Goal: Transaction & Acquisition: Obtain resource

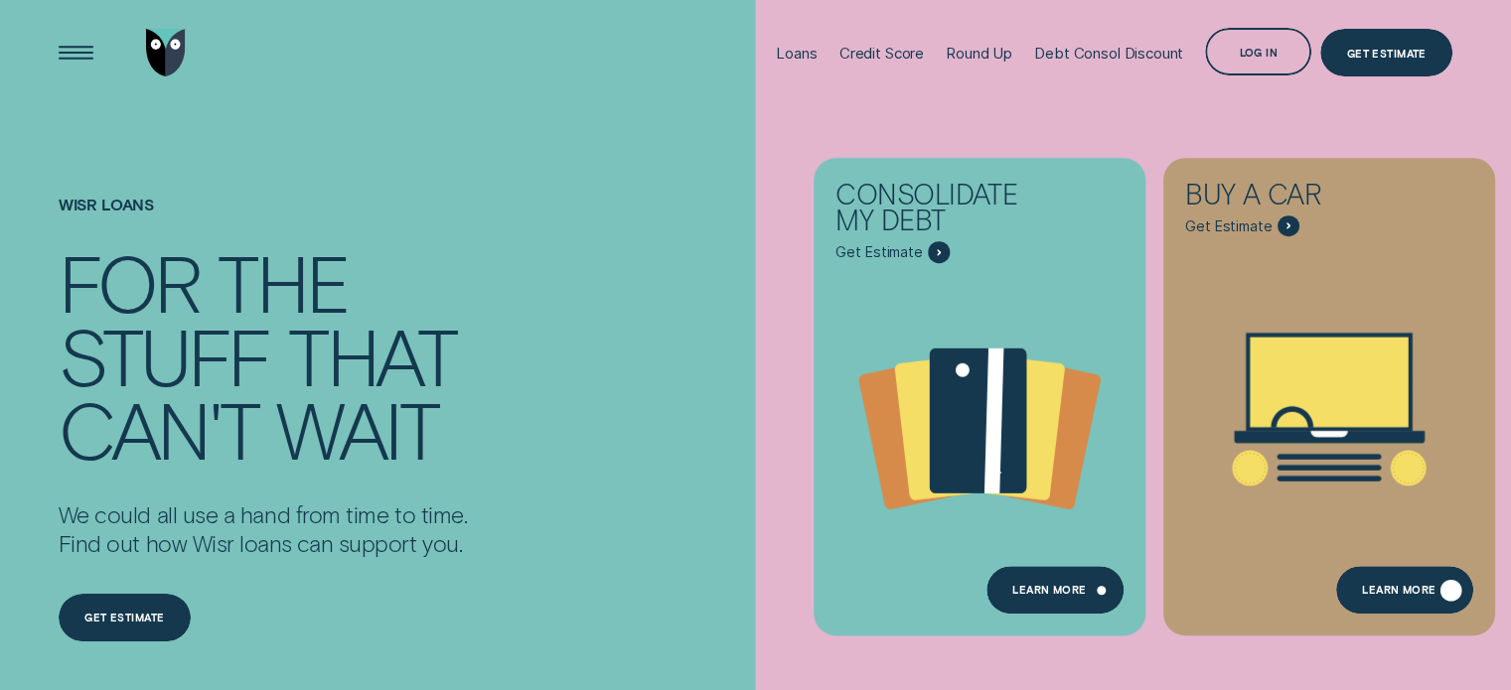
click at [1398, 589] on div "Learn More" at bounding box center [1398, 592] width 73 height 9
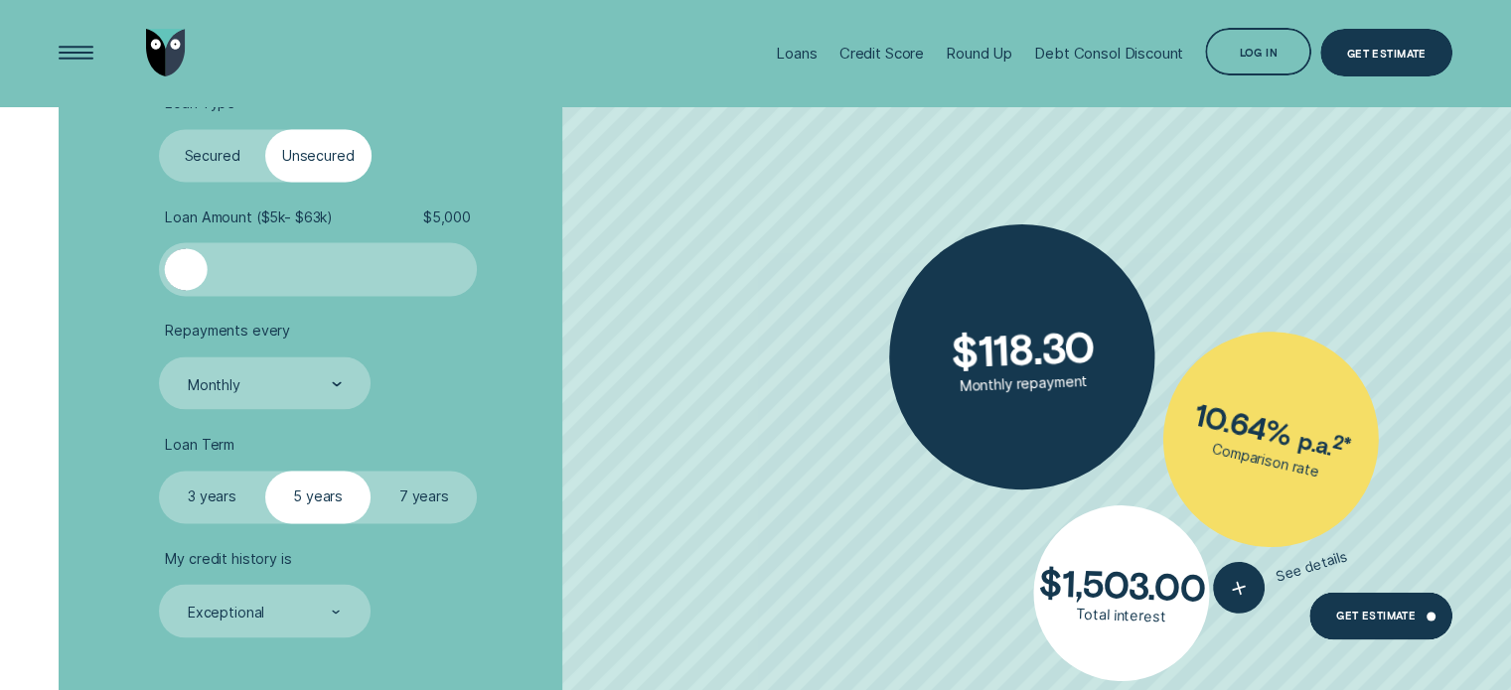
scroll to position [3079, 0]
click at [219, 148] on label "Secured" at bounding box center [212, 155] width 106 height 53
click at [159, 129] on input "Secured" at bounding box center [159, 129] width 0 height 0
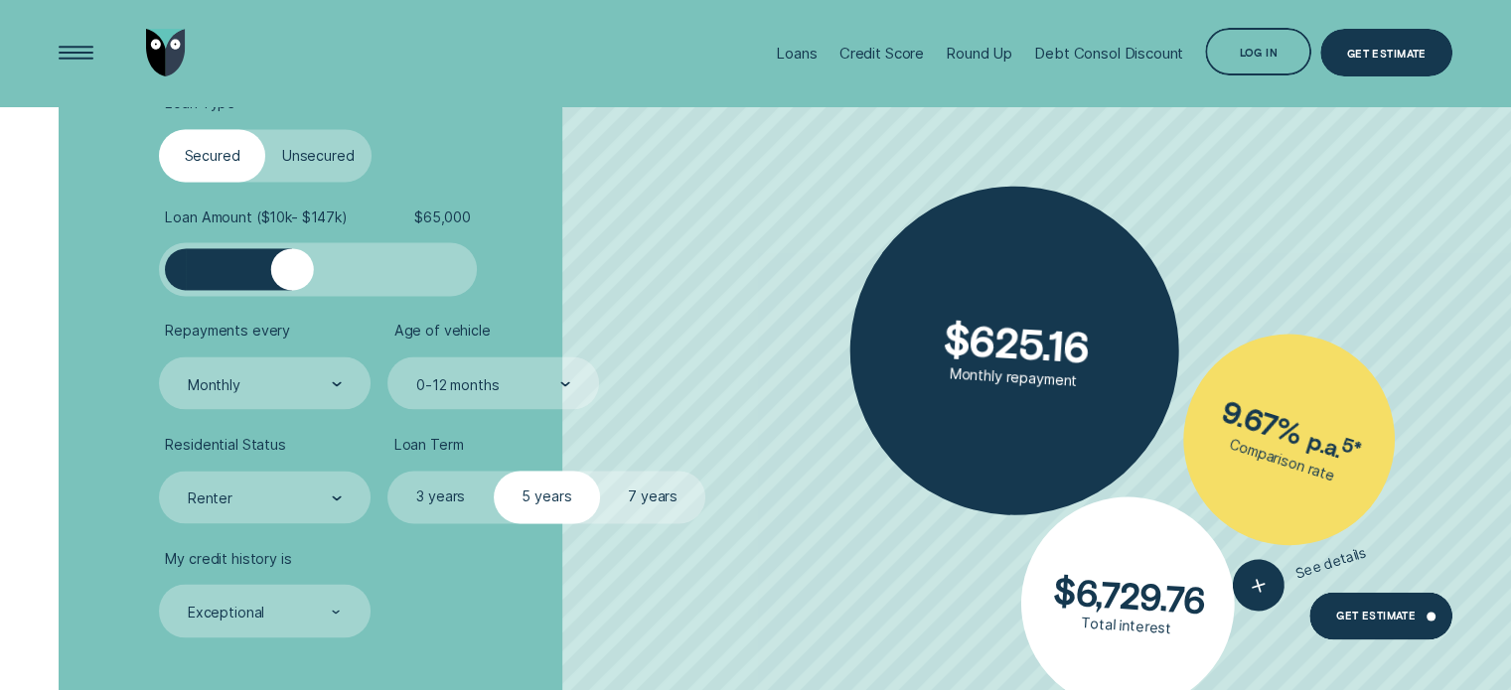
drag, startPoint x: 201, startPoint y: 266, endPoint x: 292, endPoint y: 278, distance: 92.1
click at [292, 278] on div at bounding box center [292, 269] width 43 height 43
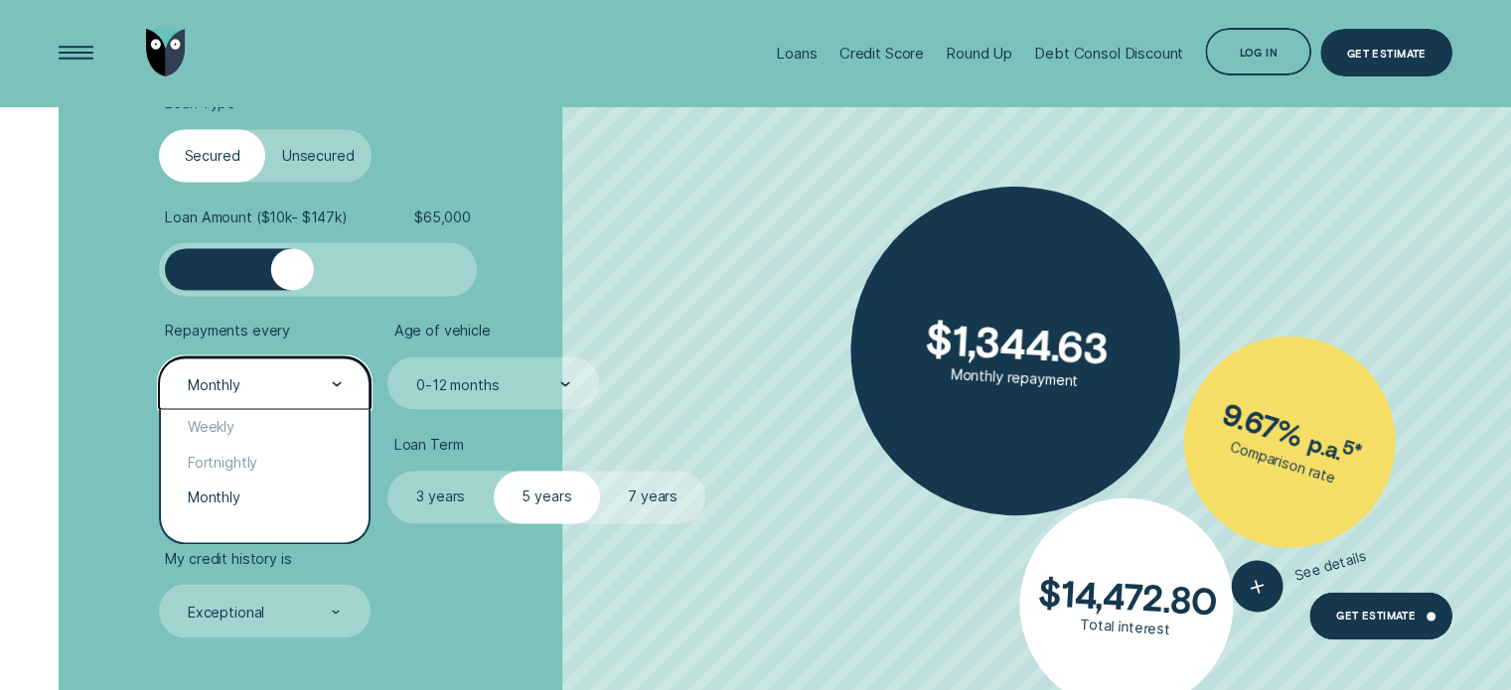
click at [349, 382] on div "Monthly" at bounding box center [264, 383] width 211 height 53
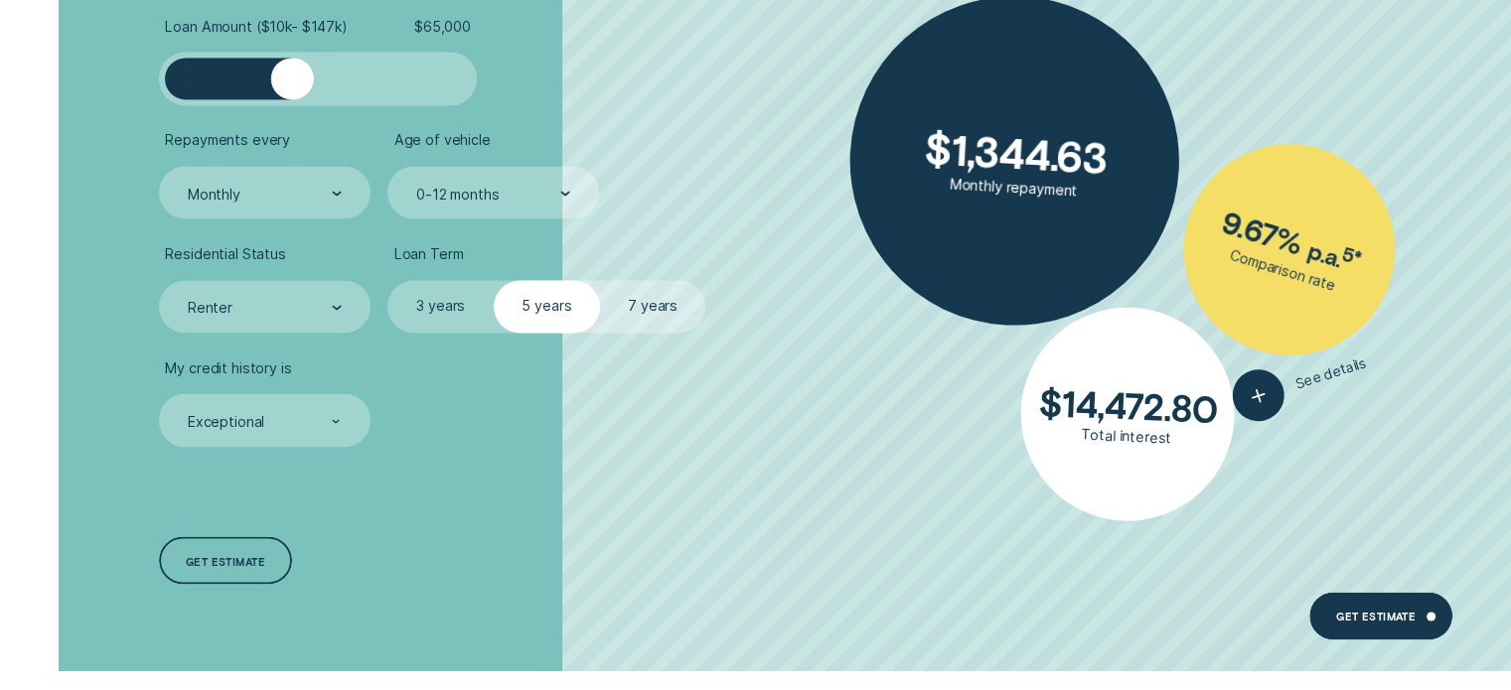
scroll to position [3278, 0]
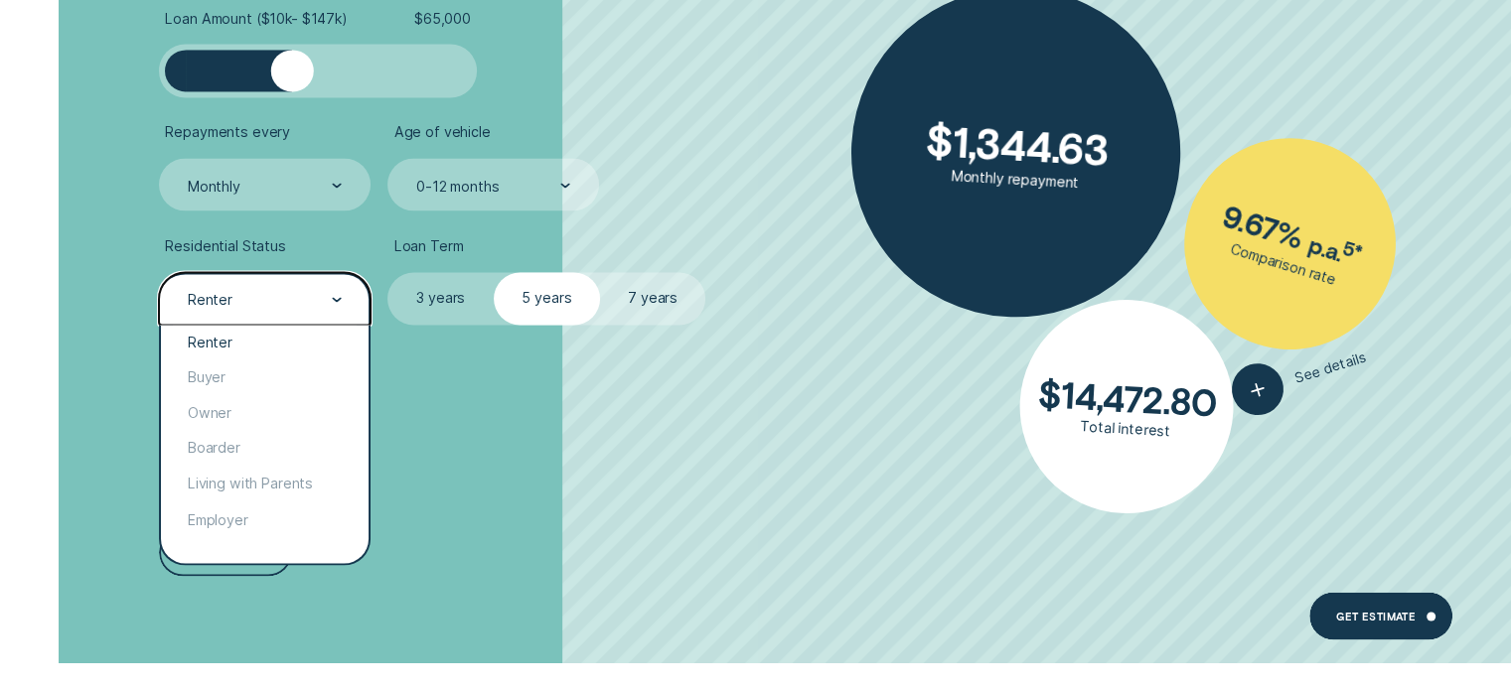
click at [338, 293] on div at bounding box center [337, 299] width 10 height 51
click at [453, 388] on li "My credit history is Exceptional" at bounding box center [402, 395] width 487 height 87
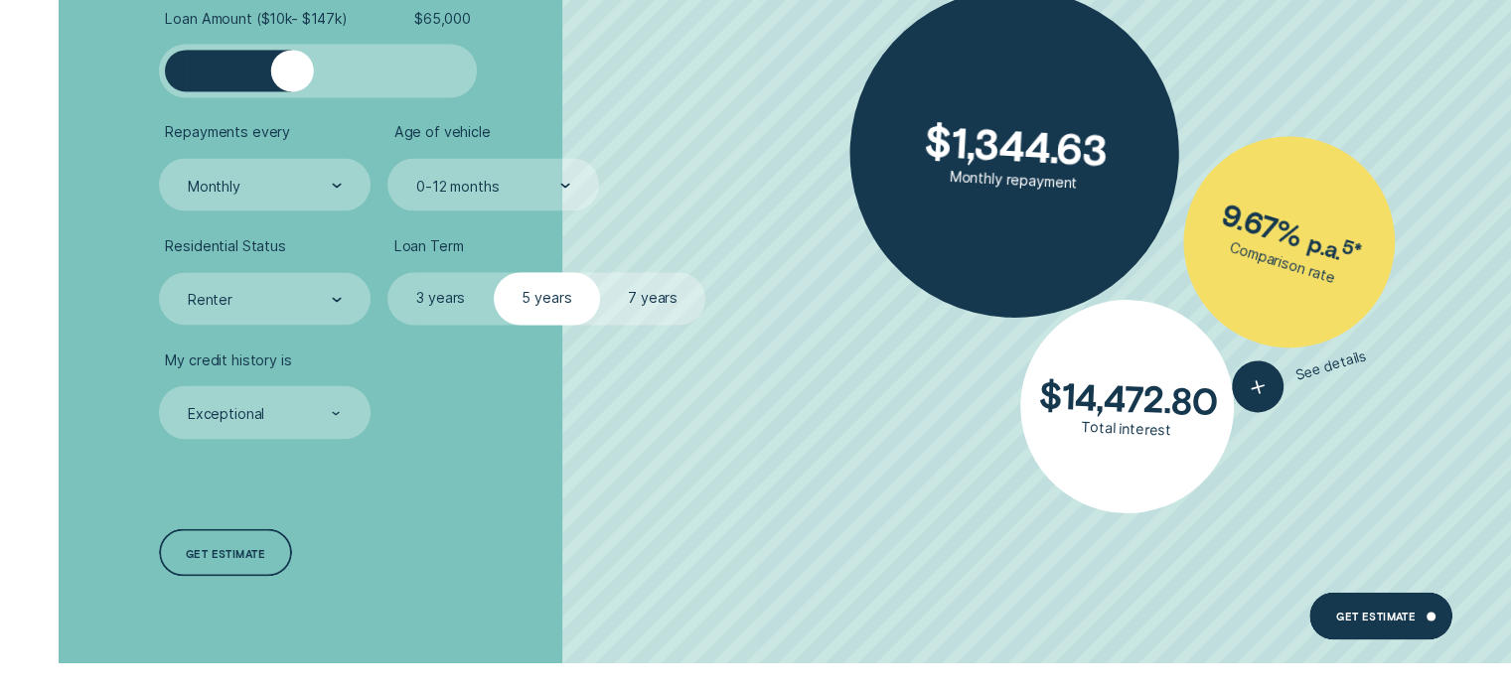
click at [636, 298] on label "7 years" at bounding box center [653, 298] width 106 height 53
click at [600, 272] on input "7 years" at bounding box center [600, 272] width 0 height 0
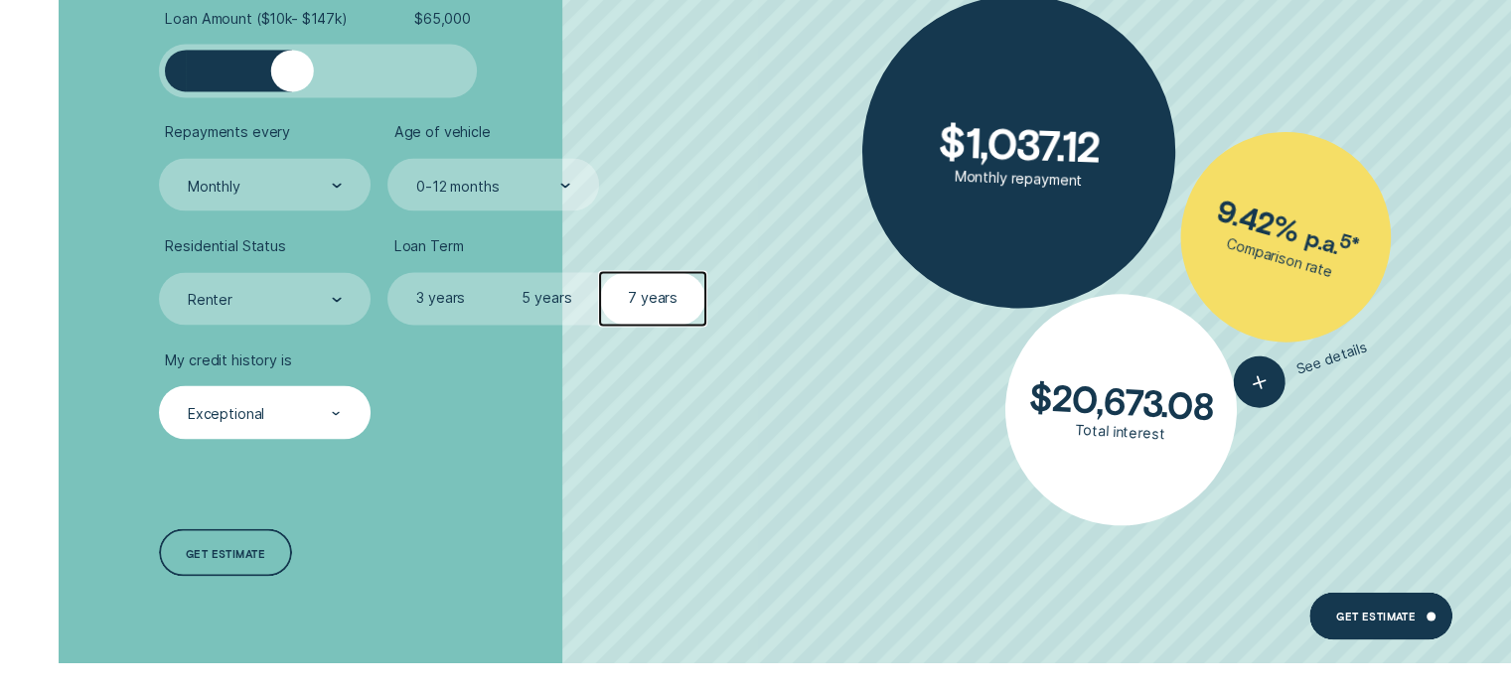
click at [331, 413] on div "Exceptional" at bounding box center [264, 413] width 156 height 20
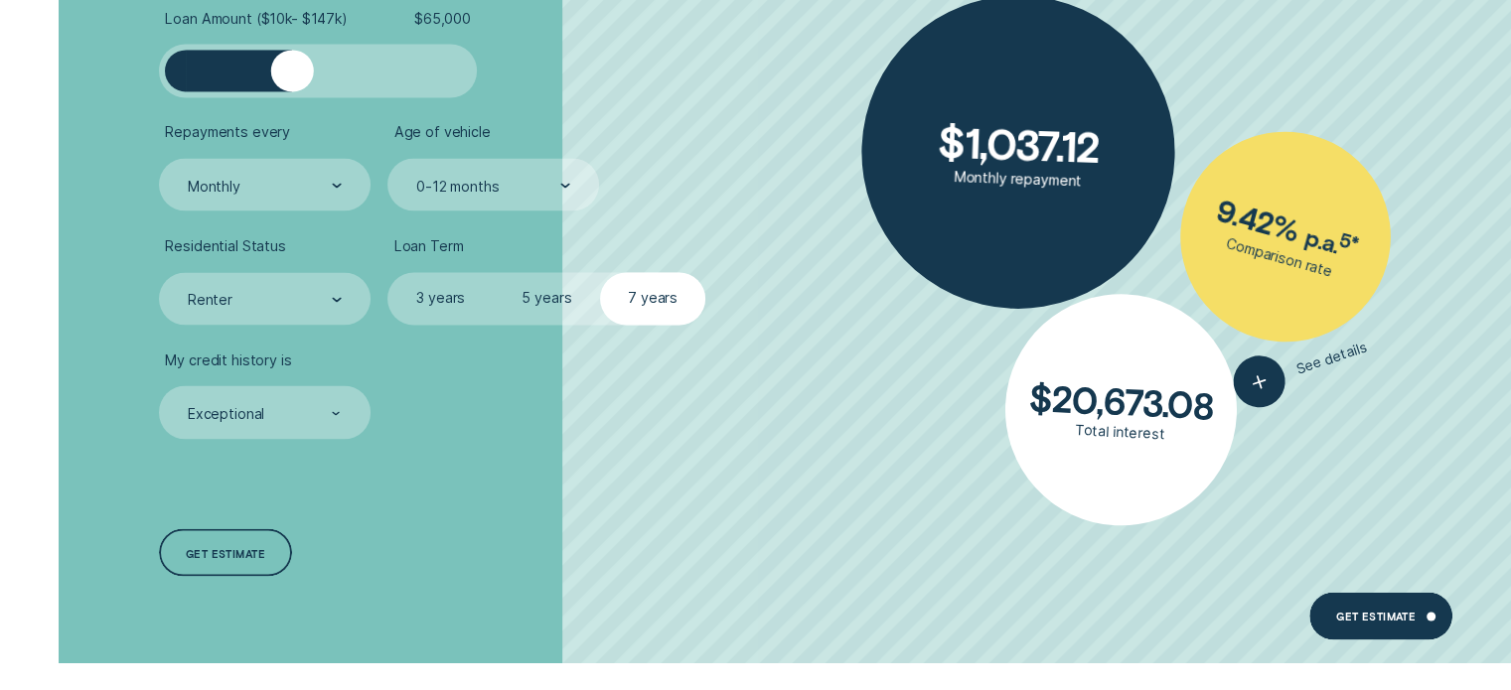
click at [509, 466] on div "Loan Type Select Loan Type Secured Unsecured Loan Amount ( $10k - $147k ) $ 65,…" at bounding box center [402, 237] width 505 height 852
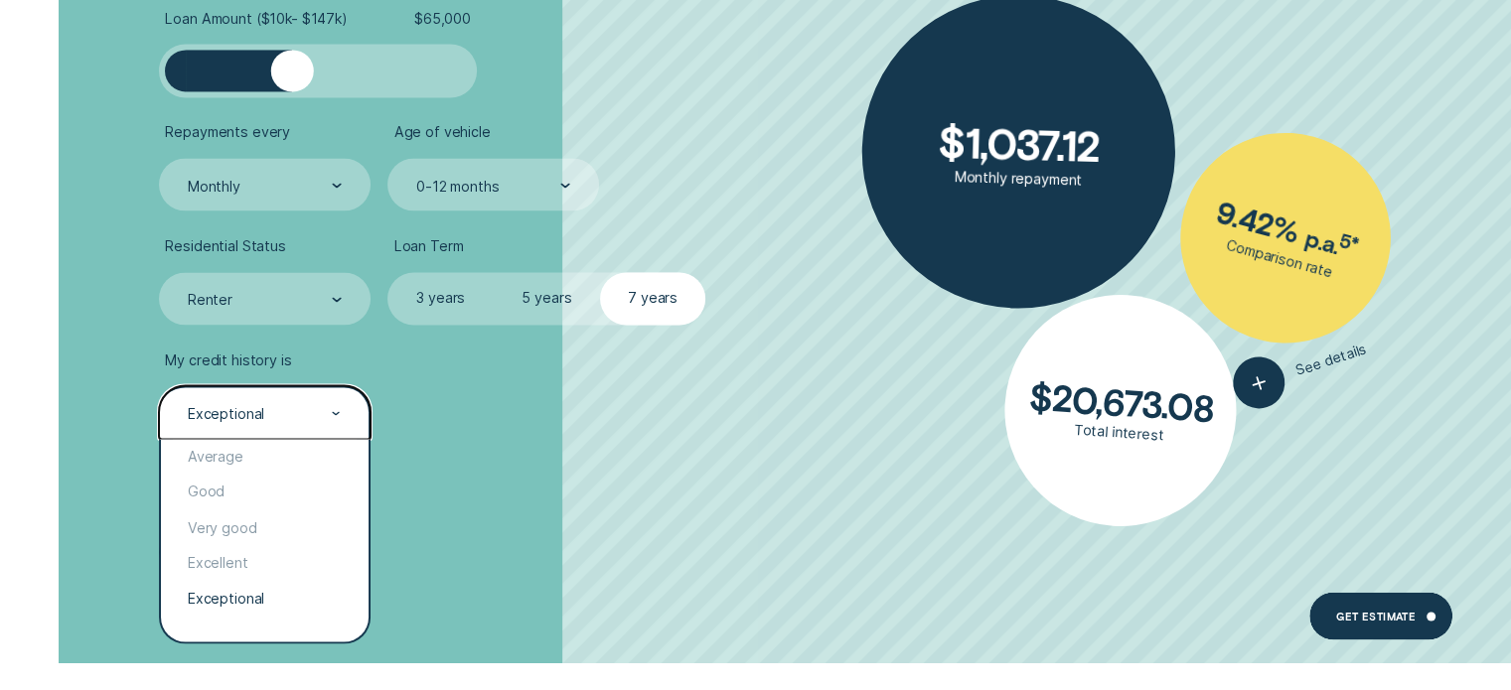
click at [286, 418] on div "Exceptional" at bounding box center [264, 413] width 156 height 20
click at [256, 484] on div "Good" at bounding box center [264, 492] width 207 height 36
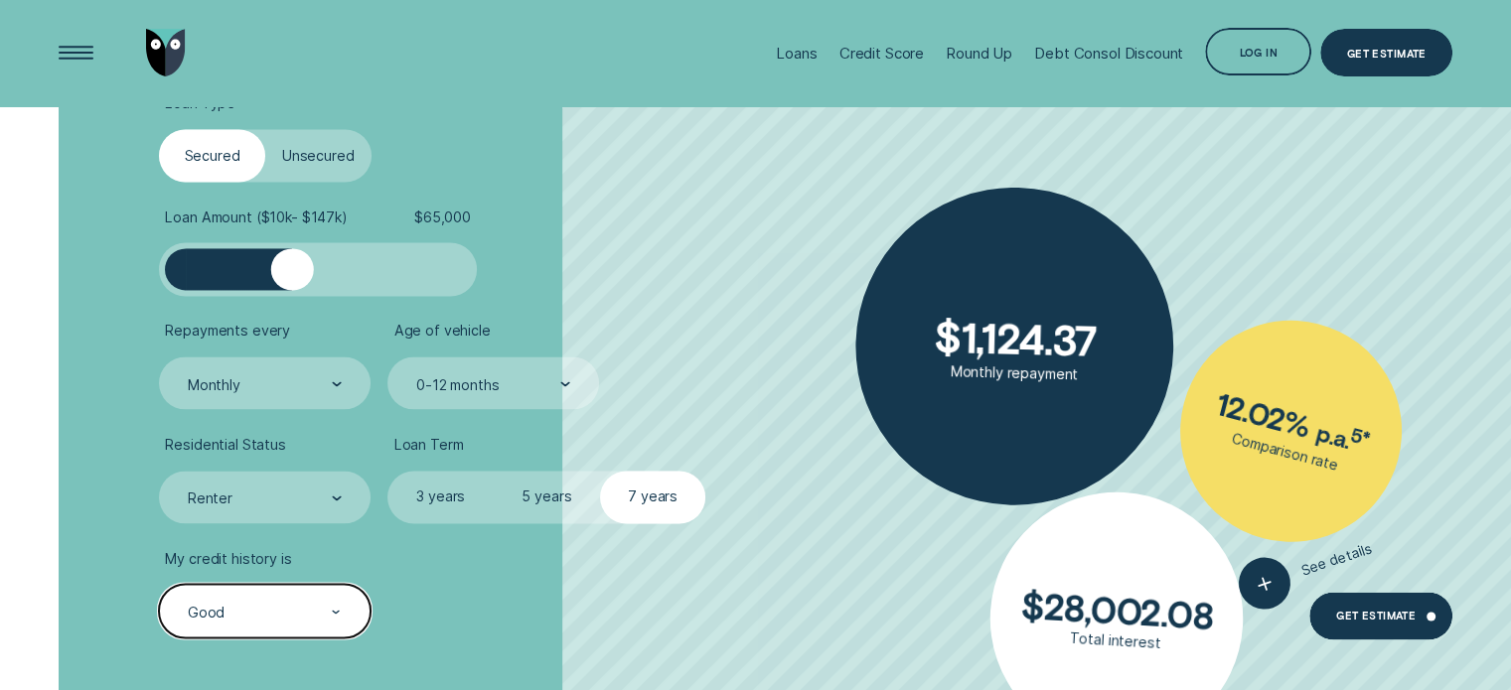
scroll to position [3079, 0]
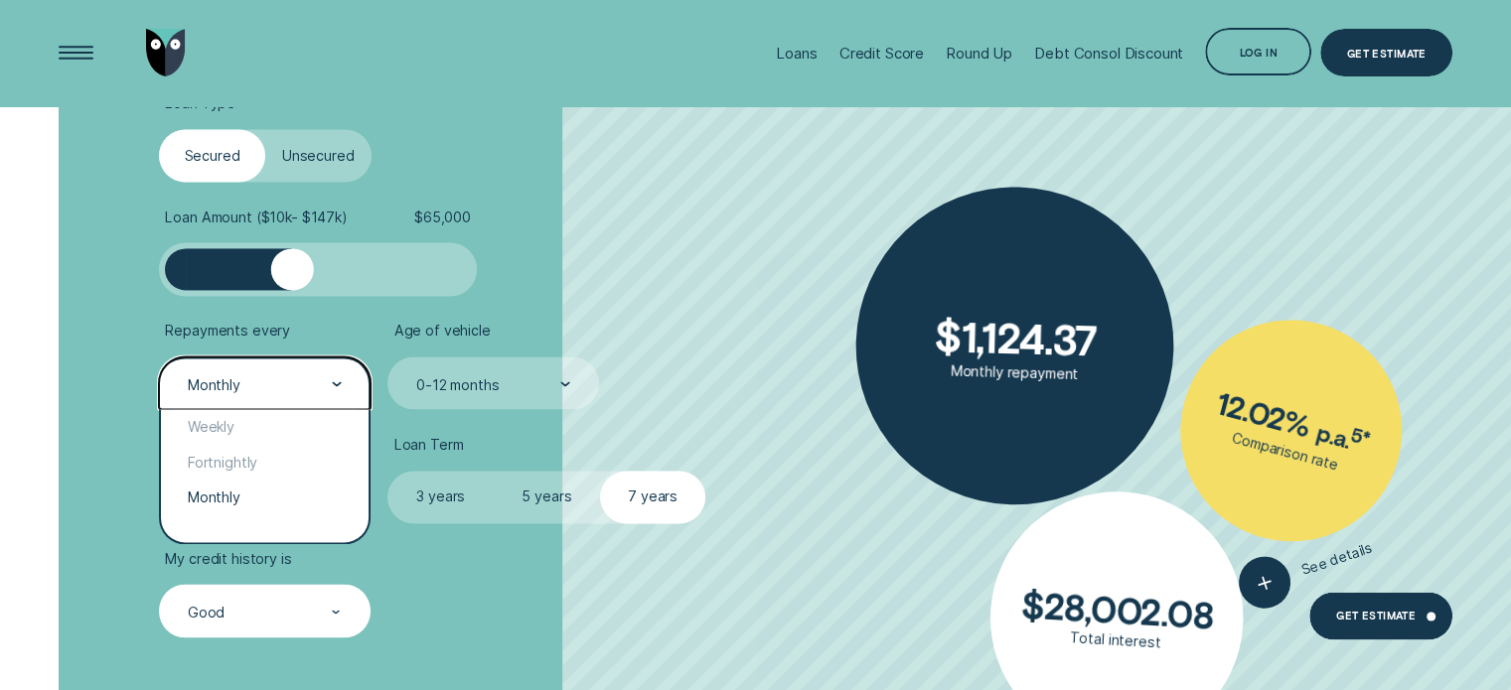
click at [329, 377] on div "Monthly" at bounding box center [264, 384] width 156 height 20
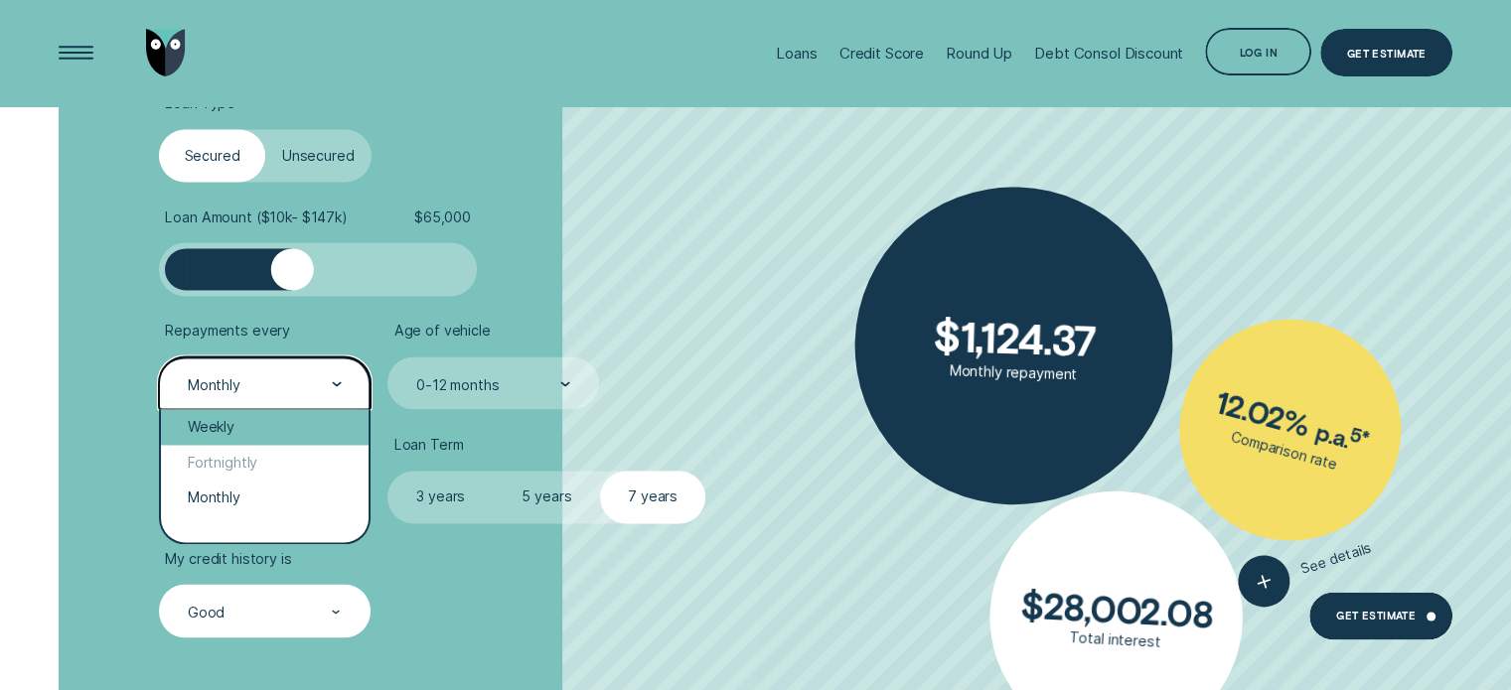
click at [294, 428] on div "Weekly" at bounding box center [264, 427] width 207 height 36
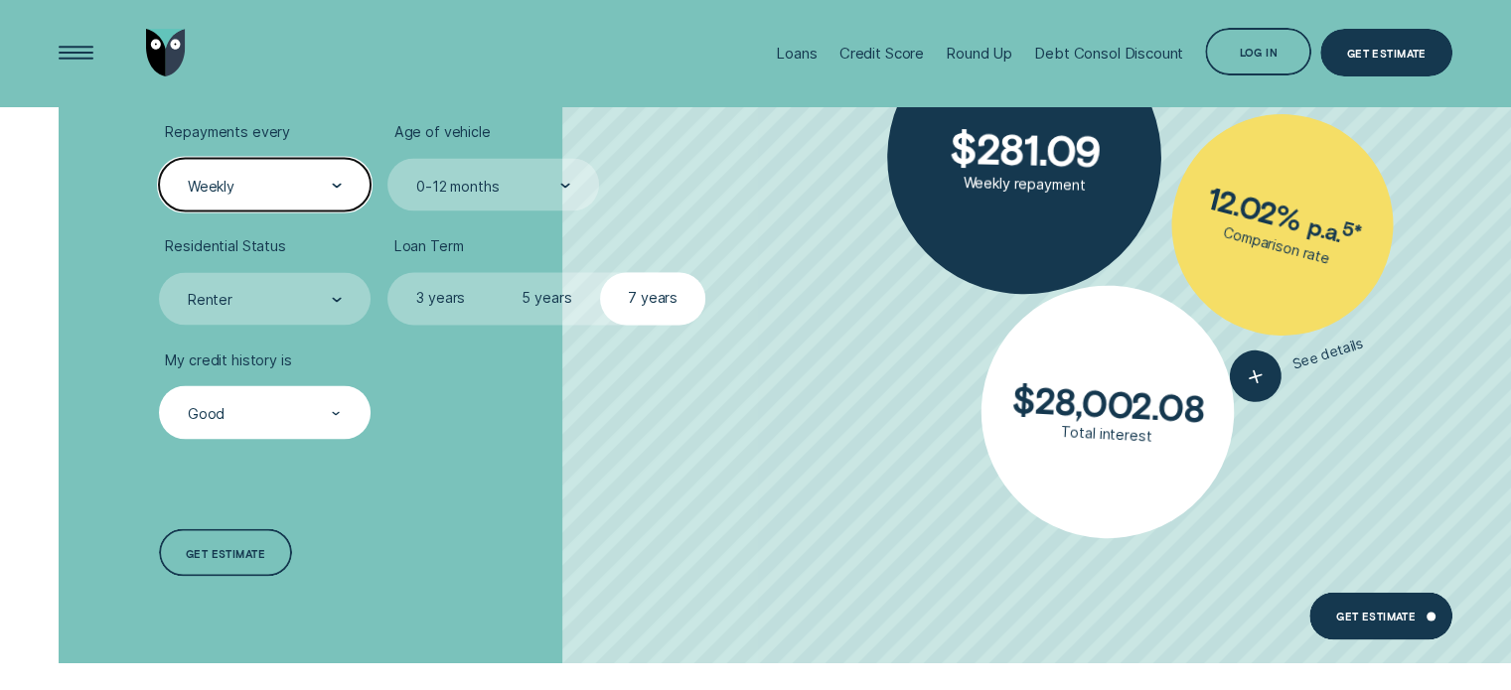
scroll to position [3178, 0]
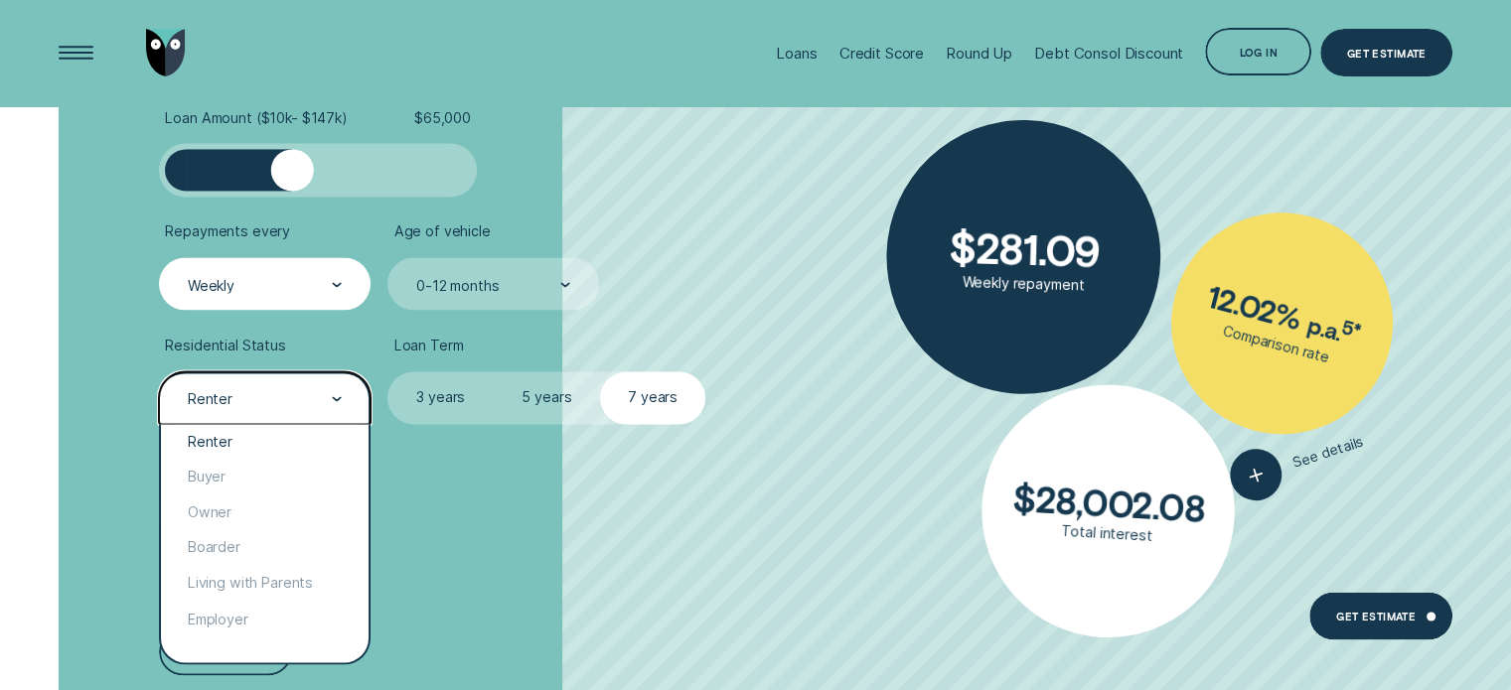
click at [334, 392] on div at bounding box center [337, 398] width 10 height 51
click at [247, 548] on div "Boarder" at bounding box center [264, 548] width 207 height 36
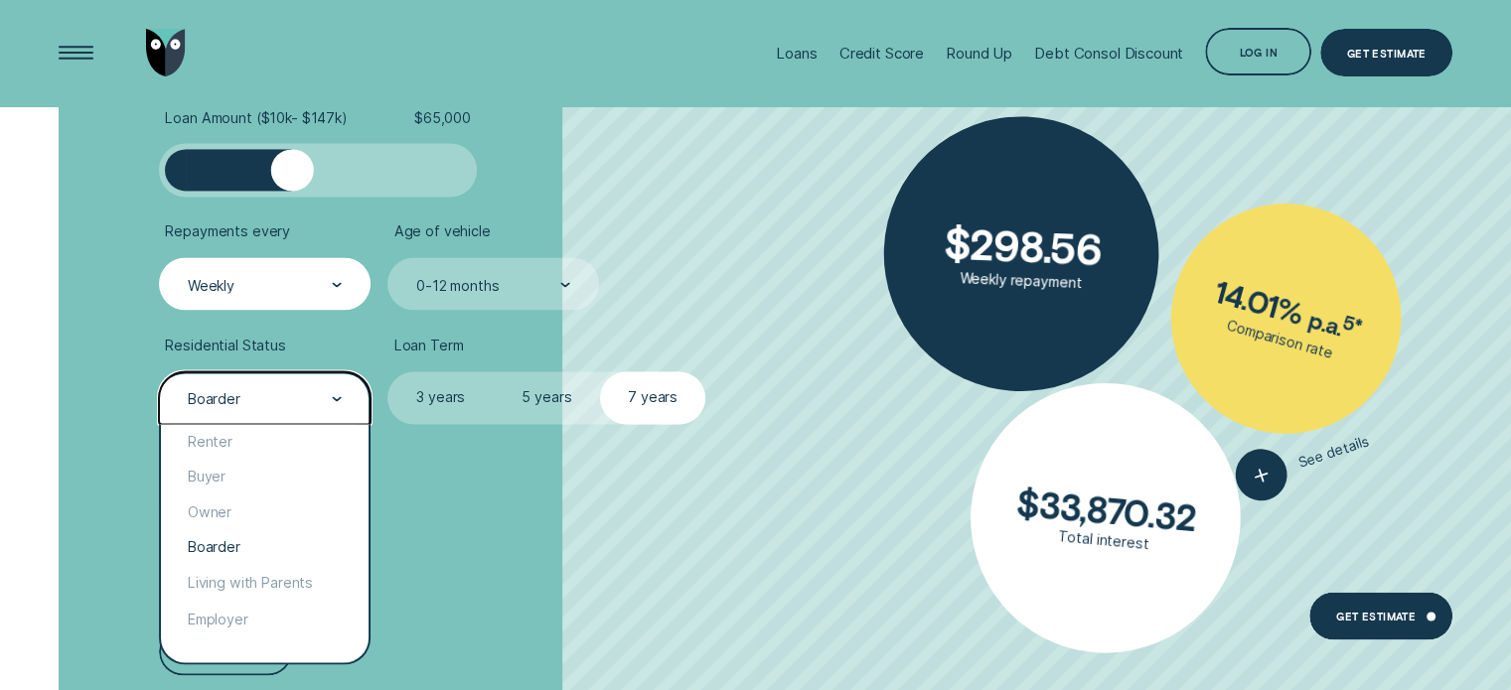
click at [314, 397] on div "Boarder" at bounding box center [264, 398] width 156 height 20
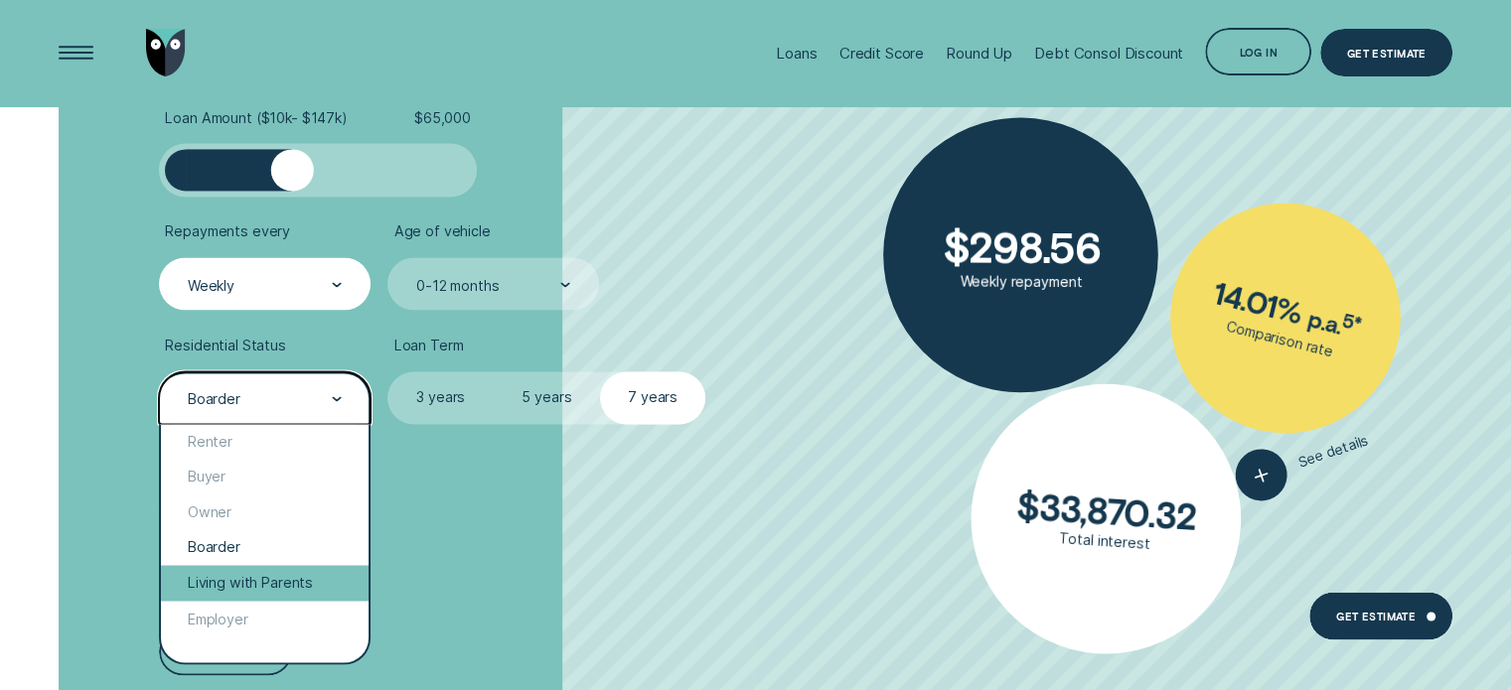
click at [294, 579] on div "Living with Parents" at bounding box center [264, 583] width 207 height 36
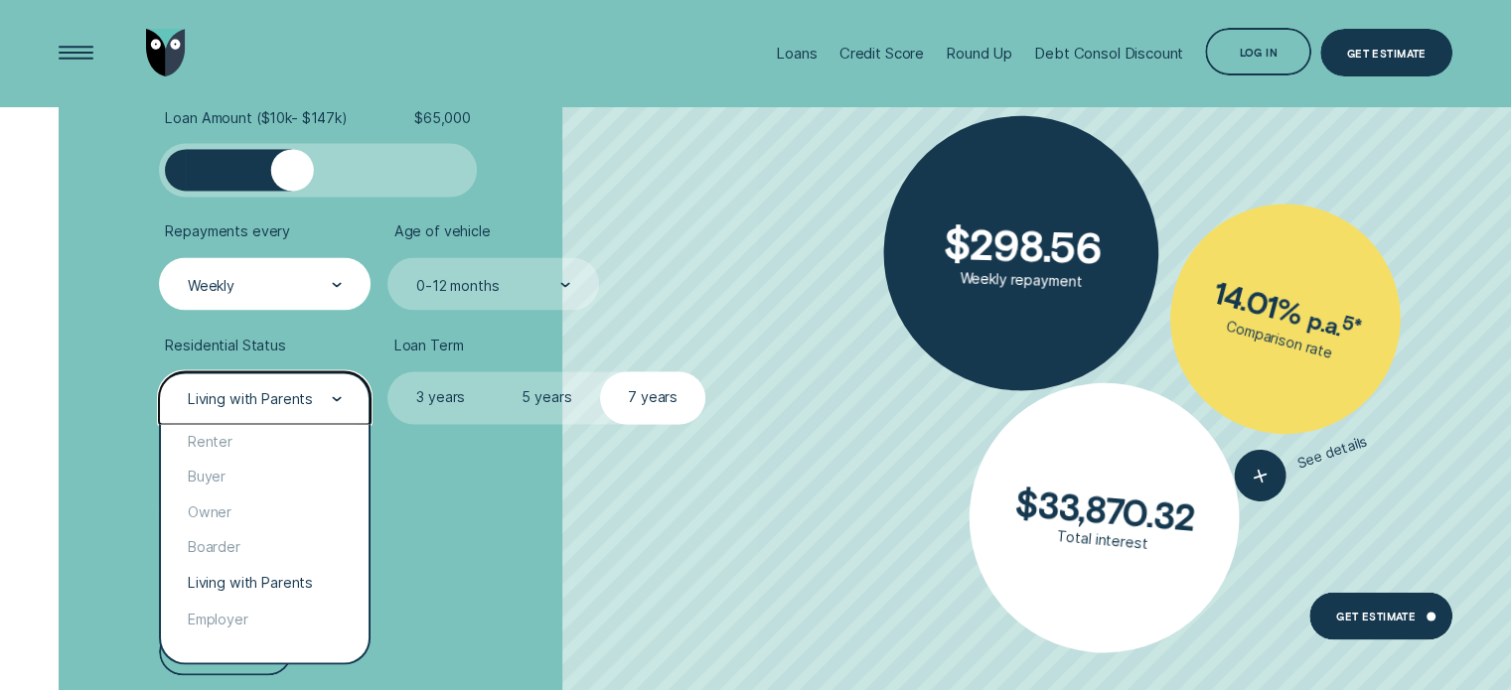
click at [334, 397] on icon at bounding box center [336, 398] width 7 height 3
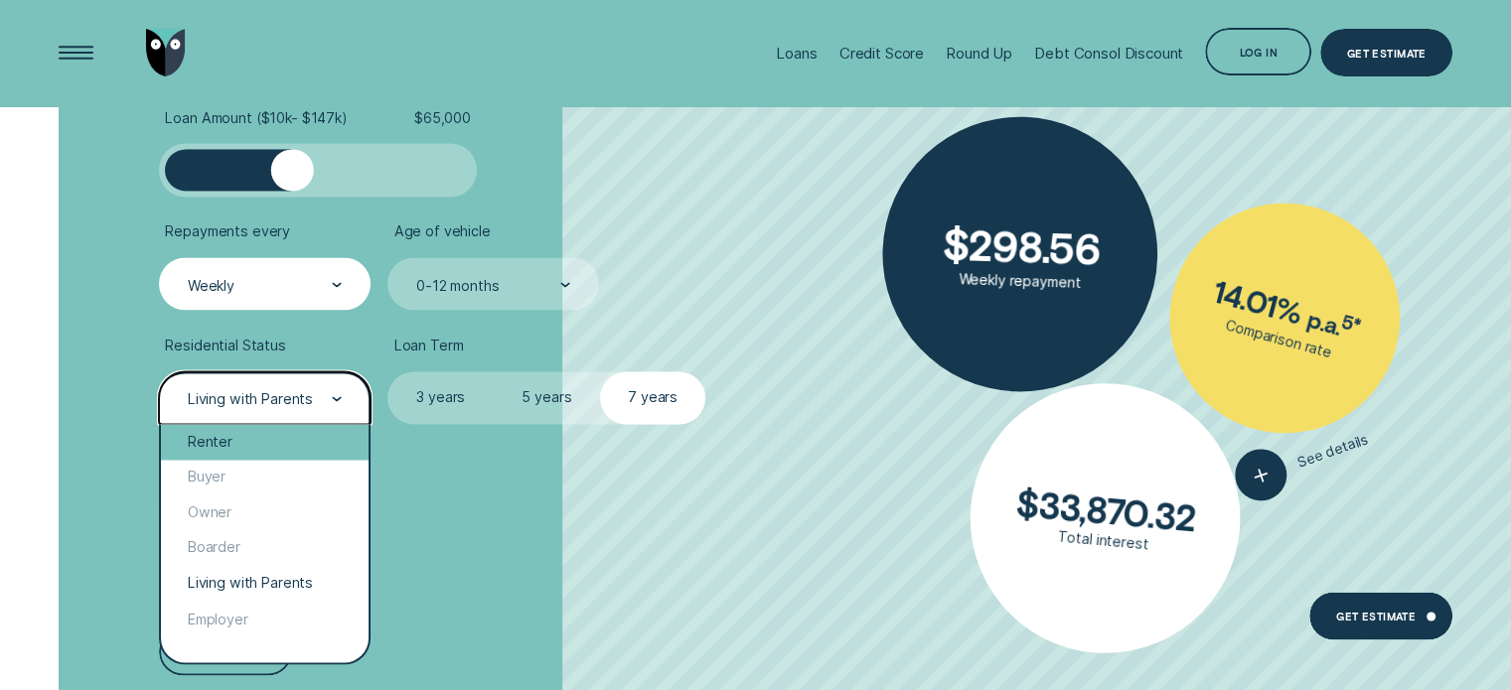
click at [295, 454] on div "Renter" at bounding box center [264, 442] width 207 height 36
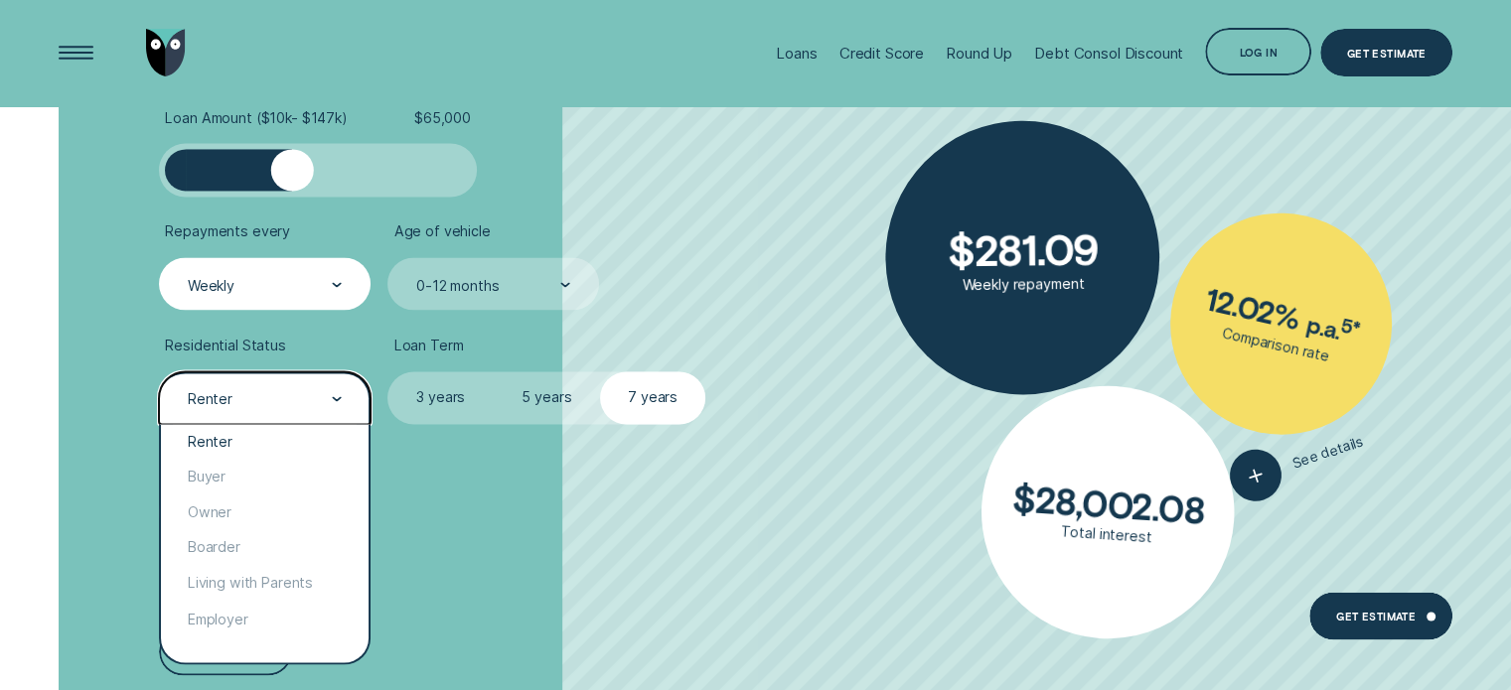
click at [334, 397] on icon at bounding box center [336, 398] width 7 height 3
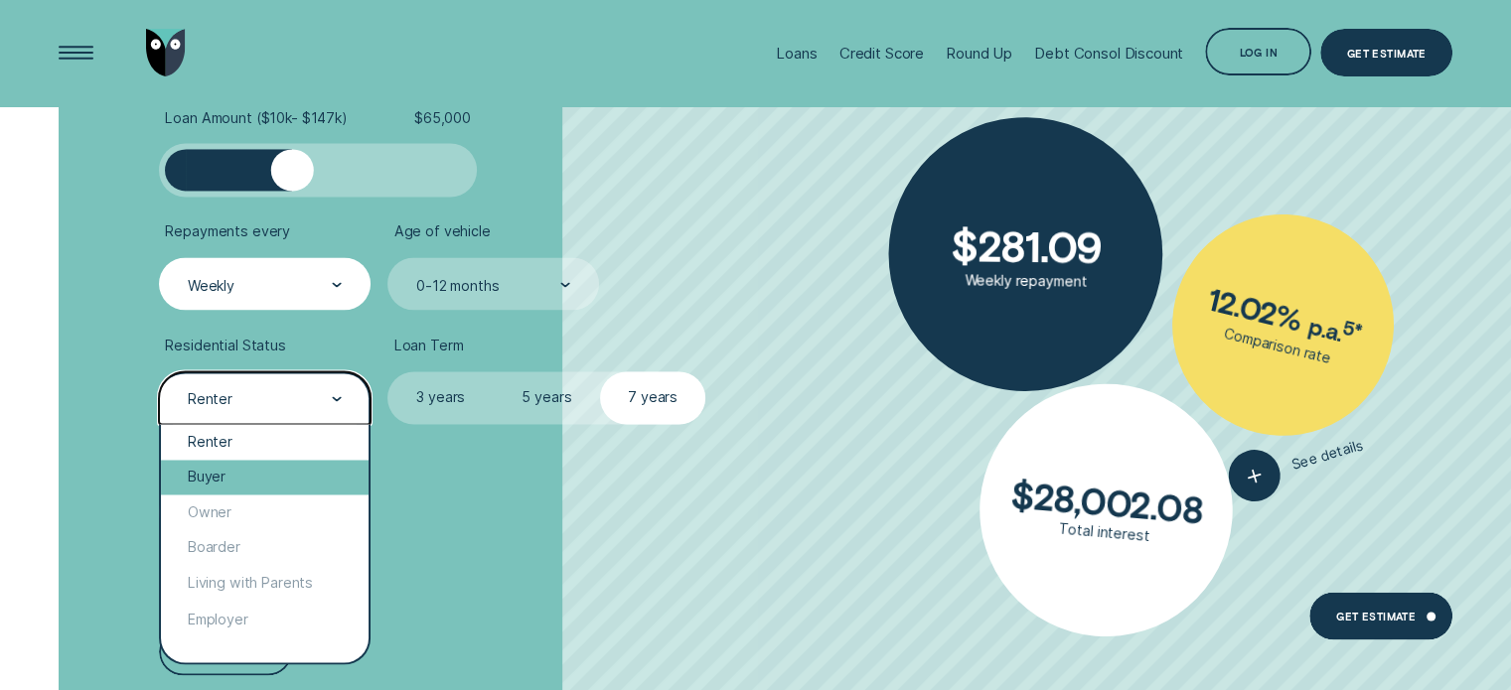
click at [256, 484] on div "Buyer" at bounding box center [264, 478] width 207 height 36
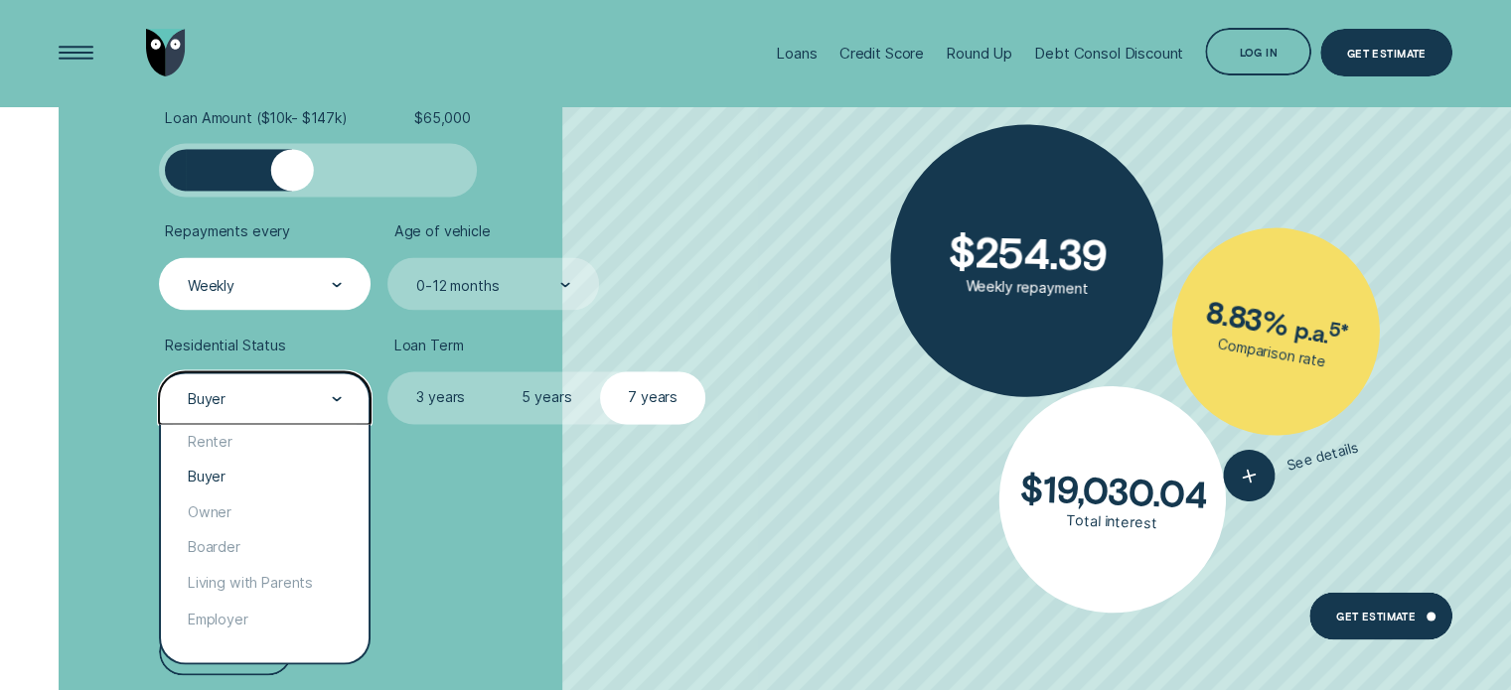
click at [338, 392] on div at bounding box center [337, 398] width 10 height 51
click at [250, 514] on div "Owner" at bounding box center [264, 513] width 207 height 36
click at [334, 394] on div at bounding box center [337, 398] width 10 height 51
click at [497, 554] on div "Loan Type Select Loan Type Secured Unsecured Loan Amount ( $10k - $147k ) $ 65,…" at bounding box center [402, 337] width 505 height 852
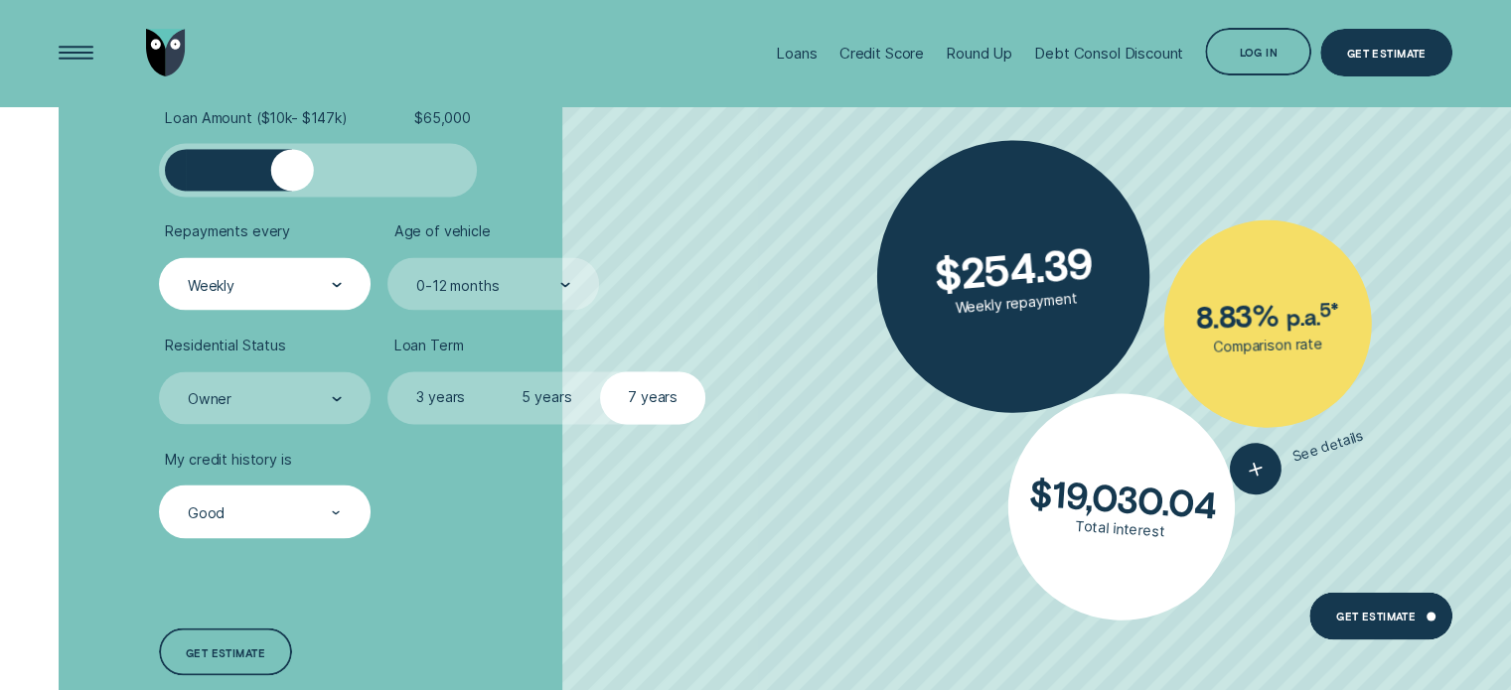
click at [338, 516] on div at bounding box center [337, 512] width 10 height 51
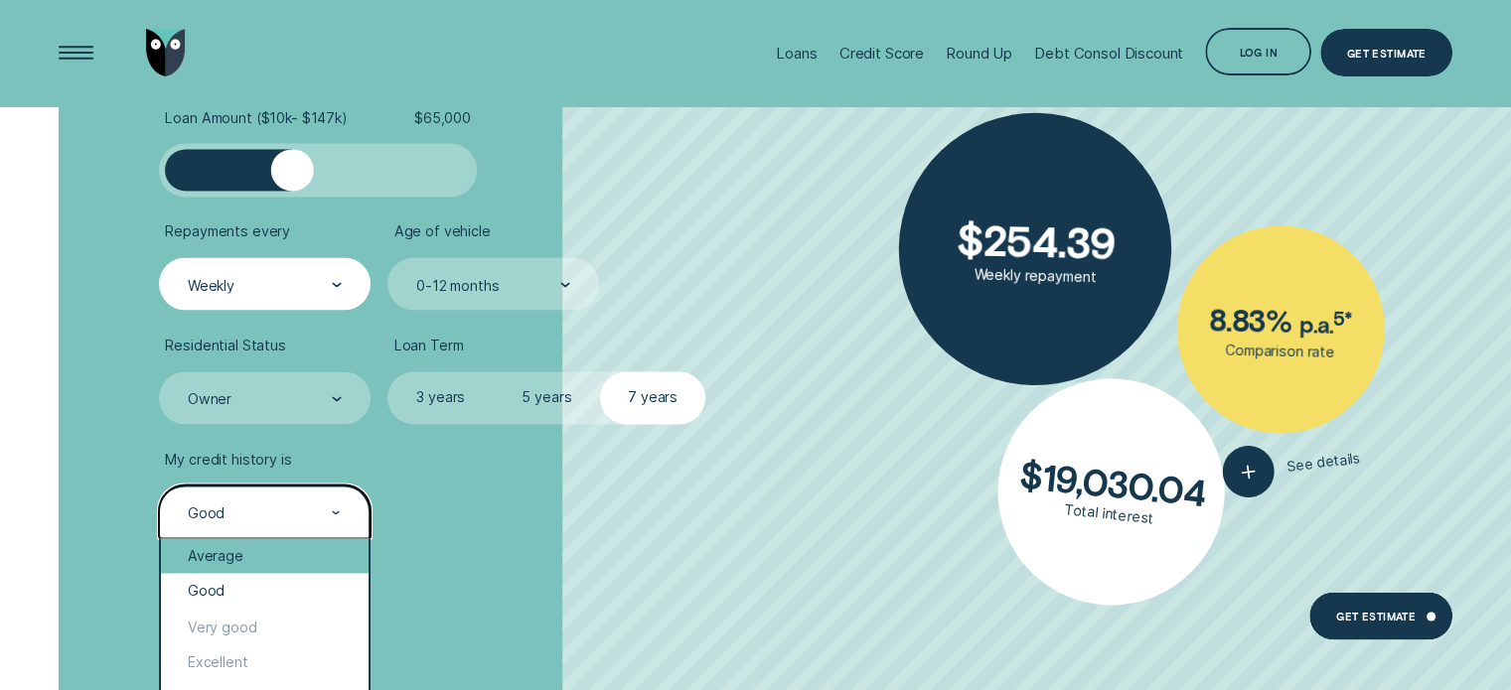
click at [297, 555] on div "Average" at bounding box center [264, 556] width 207 height 36
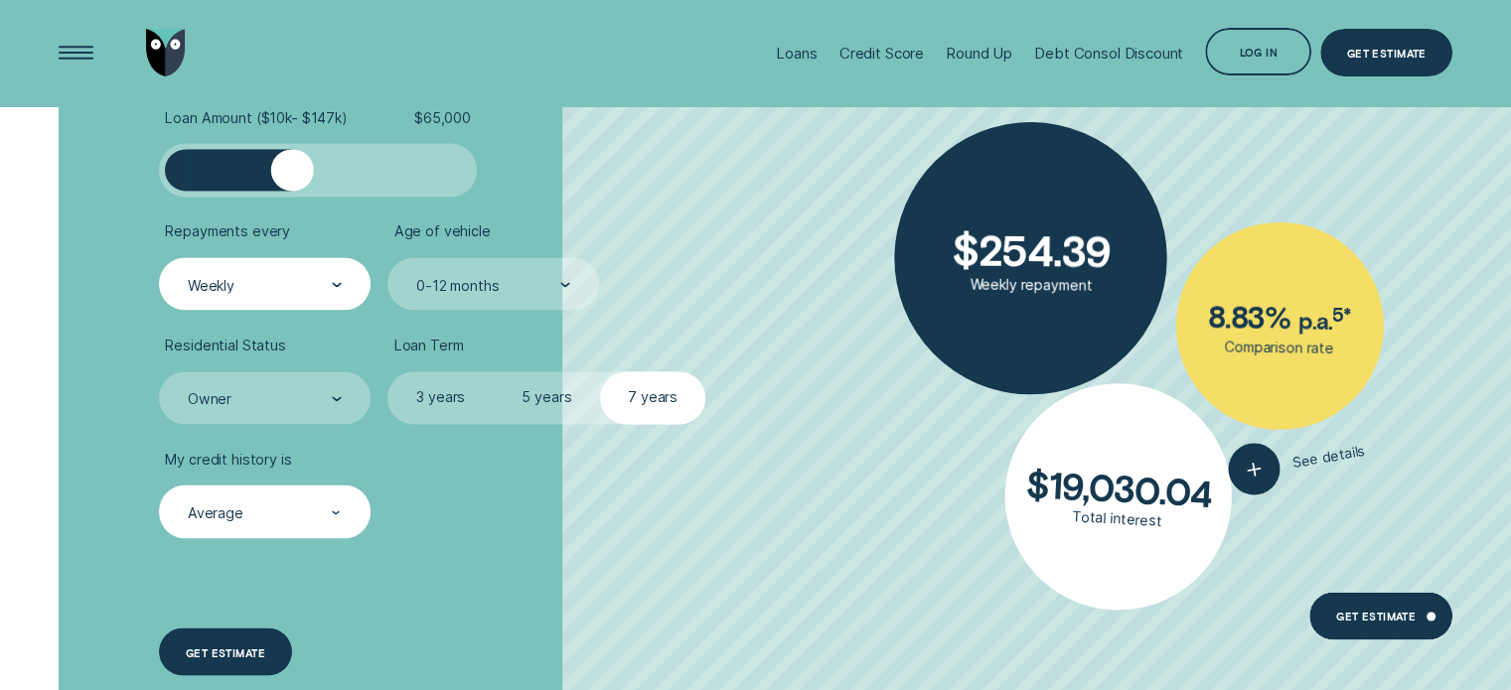
click at [205, 648] on div "Get estimate" at bounding box center [225, 652] width 79 height 9
